Goal: Information Seeking & Learning: Learn about a topic

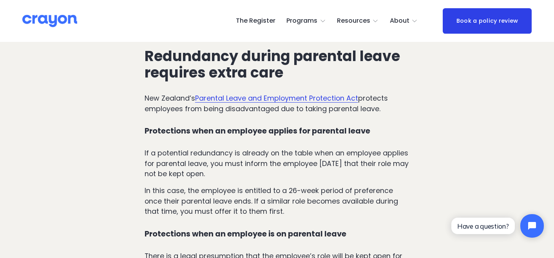
scroll to position [764, 0]
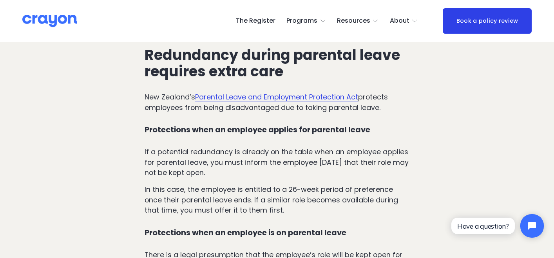
click at [167, 163] on p "If a potential redundancy is already on the table when an employee applies for …" at bounding box center [277, 162] width 265 height 31
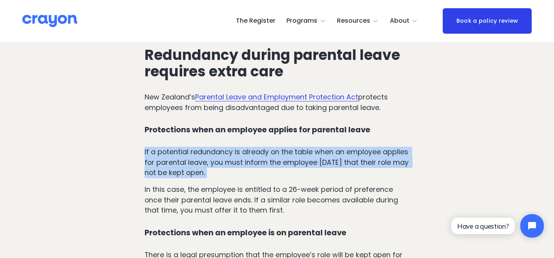
click at [167, 163] on p "If a potential redundancy is already on the table when an employee applies for …" at bounding box center [277, 162] width 265 height 31
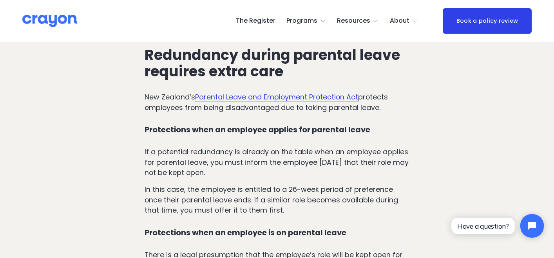
click at [153, 197] on p "In this case, the employee is entitled to a 26-week period of preference once t…" at bounding box center [277, 200] width 265 height 31
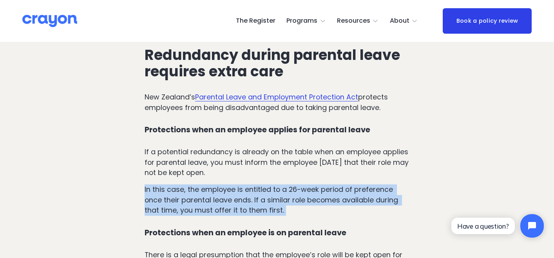
click at [153, 197] on p "In this case, the employee is entitled to a 26-week period of preference once t…" at bounding box center [277, 200] width 265 height 31
click at [153, 198] on p "In this case, the employee is entitled to a 26-week period of preference once t…" at bounding box center [277, 200] width 265 height 31
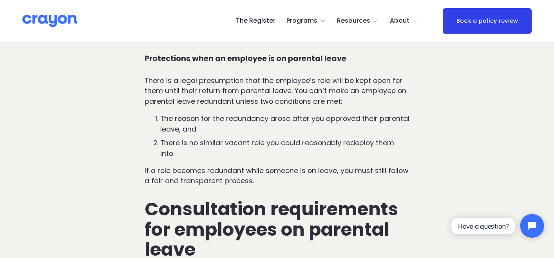
scroll to position [939, 0]
click at [196, 100] on p "There is a legal presumption that the employee’s role will be kept open for the…" at bounding box center [277, 90] width 265 height 31
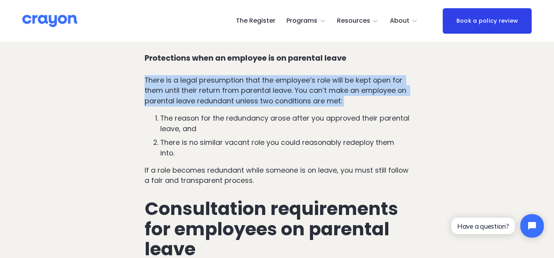
click at [196, 100] on p "There is a legal presumption that the employee’s role will be kept open for the…" at bounding box center [277, 90] width 265 height 31
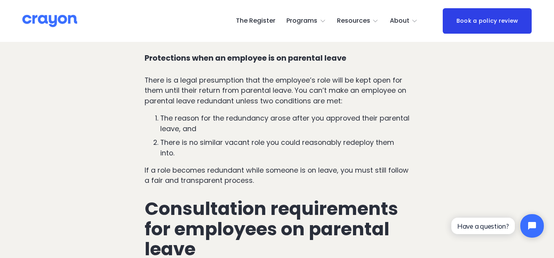
click at [196, 100] on p "There is a legal presumption that the employee’s role will be kept open for the…" at bounding box center [277, 90] width 265 height 31
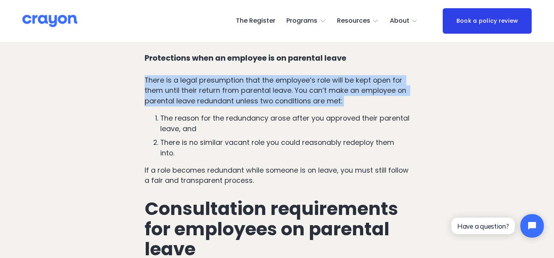
click at [196, 100] on p "There is a legal presumption that the employee’s role will be kept open for the…" at bounding box center [277, 90] width 265 height 31
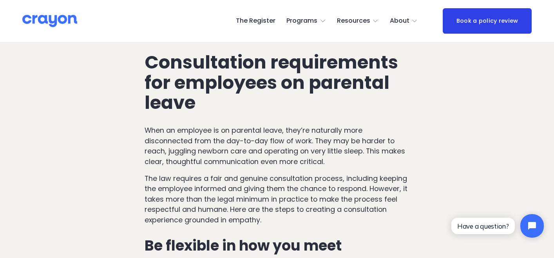
scroll to position [1087, 0]
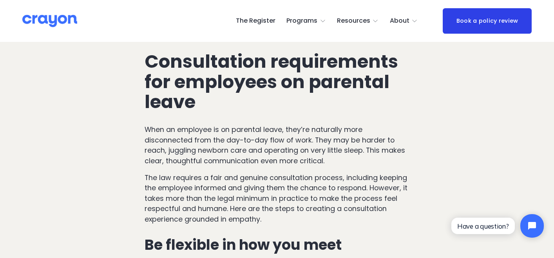
click at [183, 140] on p "When an employee is on parental leave, they’re naturally more disconnected from…" at bounding box center [277, 146] width 265 height 42
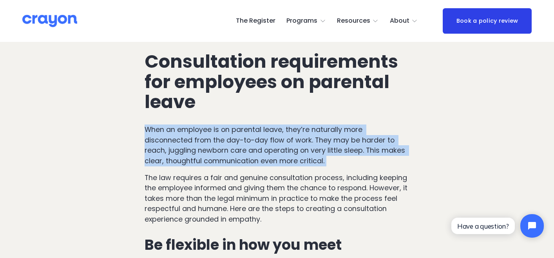
click at [183, 140] on p "When an employee is on parental leave, they’re naturally more disconnected from…" at bounding box center [277, 146] width 265 height 42
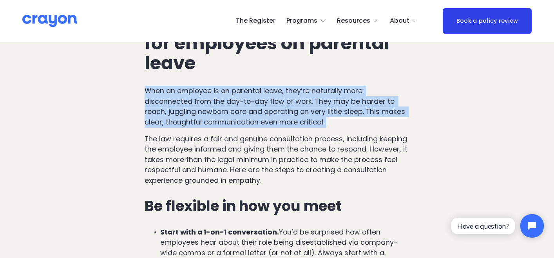
scroll to position [1130, 0]
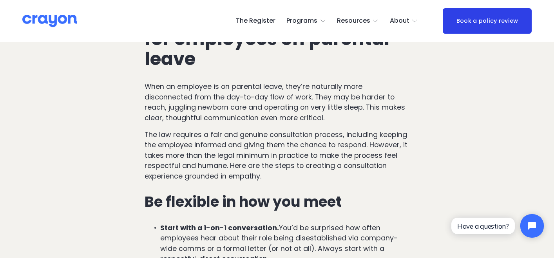
click at [175, 161] on p "The law requires a fair and genuine consultation process, including keeping the…" at bounding box center [277, 156] width 265 height 52
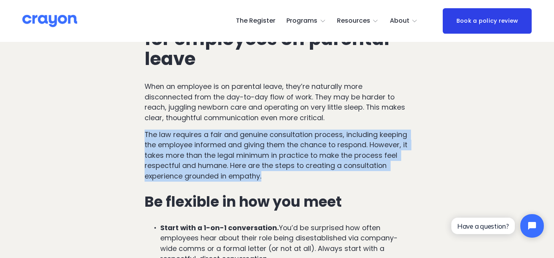
click at [175, 161] on p "The law requires a fair and genuine consultation process, including keeping the…" at bounding box center [277, 156] width 265 height 52
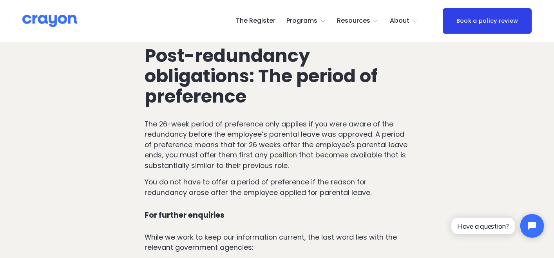
scroll to position [1986, 0]
click at [178, 140] on p "The 26-week period of preference only applies if you were aware of the redundan…" at bounding box center [277, 145] width 265 height 52
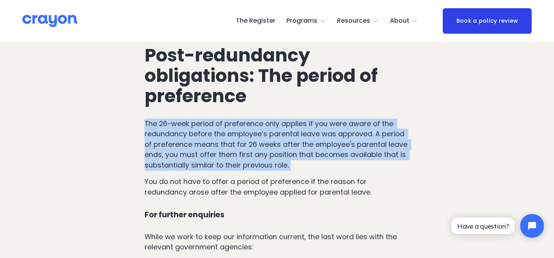
click at [178, 140] on p "The 26-week period of preference only applies if you were aware of the redundan…" at bounding box center [277, 145] width 265 height 52
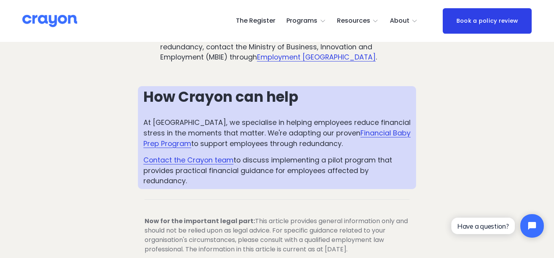
scroll to position [2241, 0]
